Goal: Check status

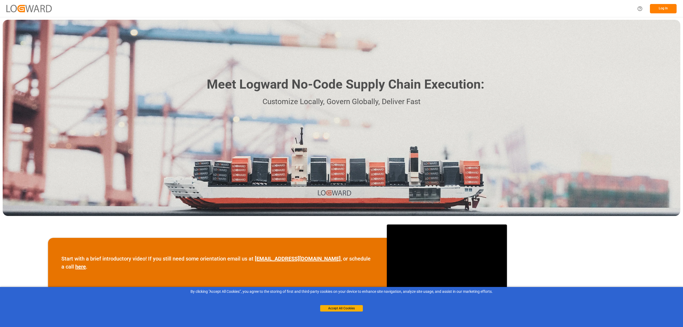
click at [674, 8] on button "Log In" at bounding box center [663, 8] width 27 height 9
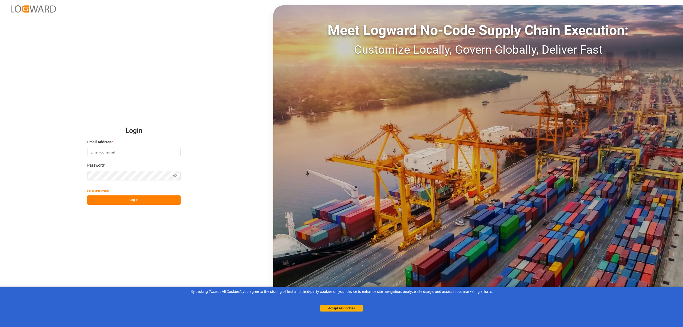
type input "[EMAIL_ADDRESS][PERSON_NAME][DOMAIN_NAME]"
click at [155, 199] on button "Log In" at bounding box center [133, 199] width 93 height 9
click at [348, 310] on button "Accept All Cookies" at bounding box center [341, 308] width 43 height 6
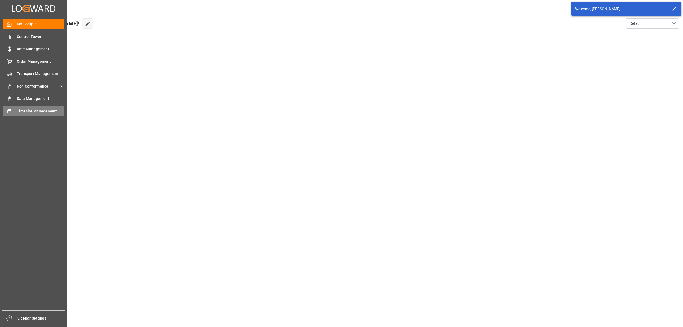
click at [10, 110] on icon at bounding box center [9, 111] width 5 height 5
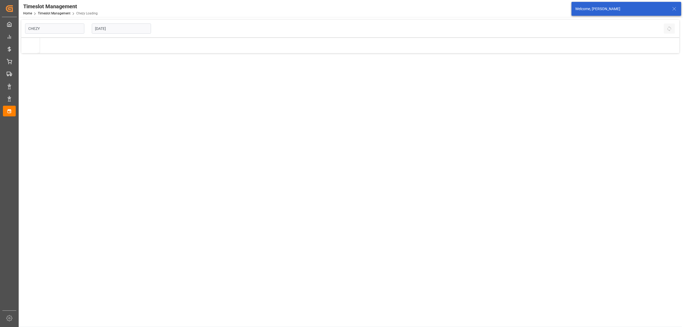
type input "Chezy Loading"
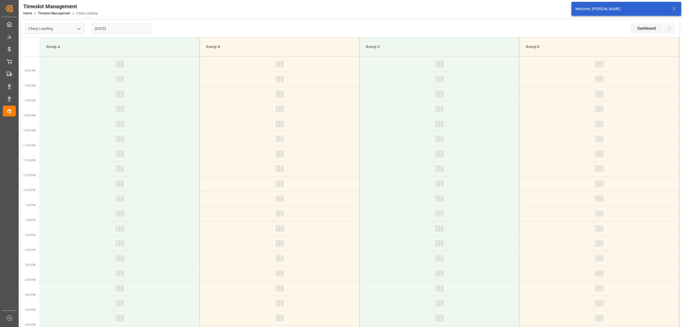
click at [675, 11] on icon at bounding box center [674, 9] width 6 height 6
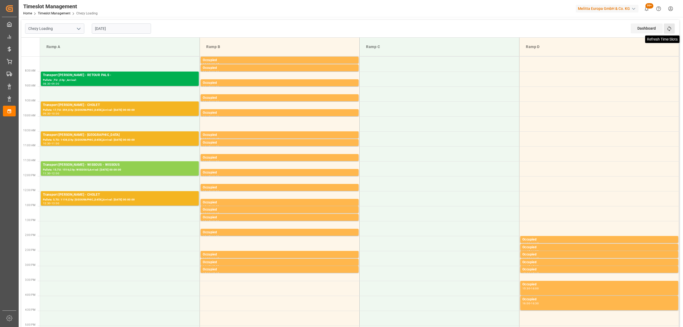
click at [670, 31] on icon at bounding box center [670, 29] width 6 height 6
click at [253, 31] on div "Chezy Loading [DATE] Dashboard View Dashboard Refresh Time Slots" at bounding box center [350, 29] width 658 height 18
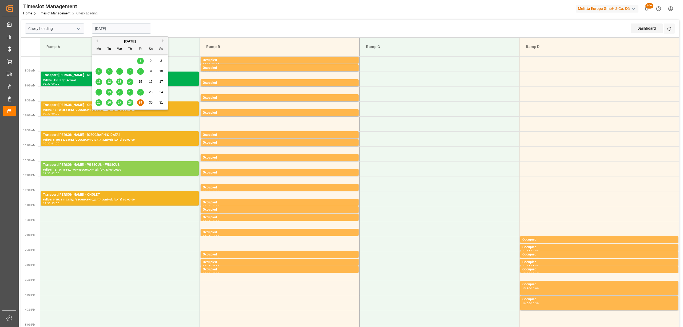
click at [131, 28] on input "[DATE]" at bounding box center [121, 28] width 59 height 10
click at [128, 100] on div "28" at bounding box center [130, 103] width 7 height 6
type input "[DATE]"
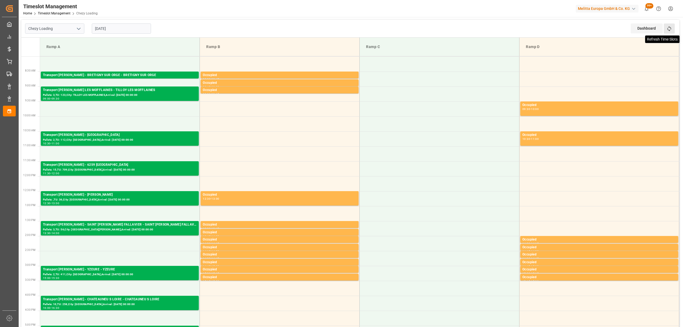
click at [668, 28] on icon at bounding box center [670, 29] width 6 height 6
